Goal: Task Accomplishment & Management: Manage account settings

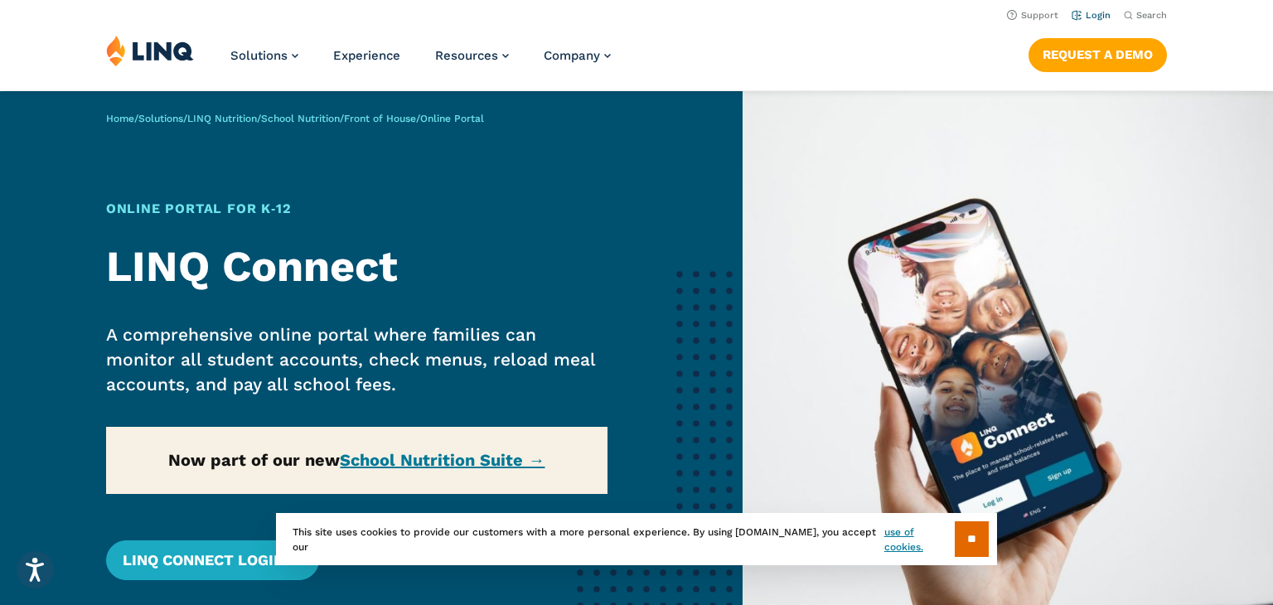
click at [1093, 12] on link "Login" at bounding box center [1091, 15] width 39 height 11
